Goal: Task Accomplishment & Management: Complete application form

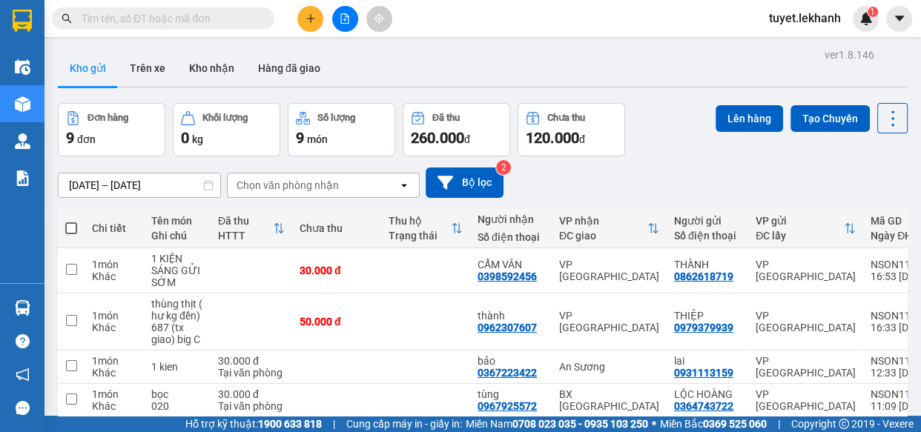
scroll to position [67, 0]
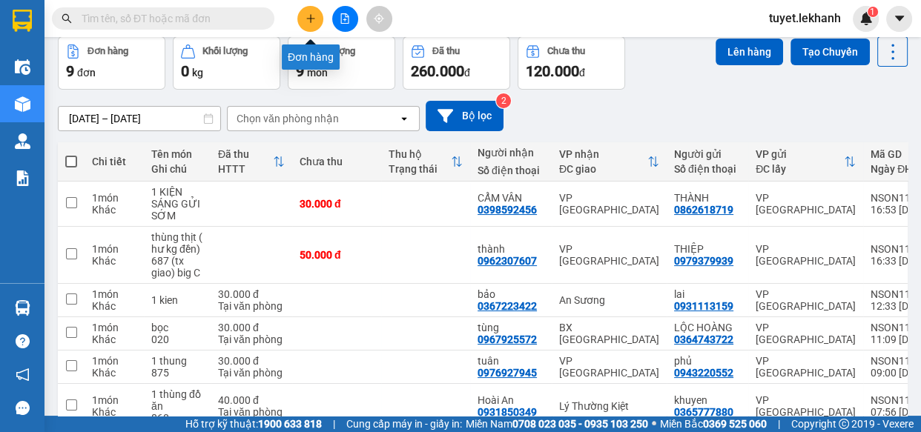
click at [303, 19] on button at bounding box center [310, 19] width 26 height 26
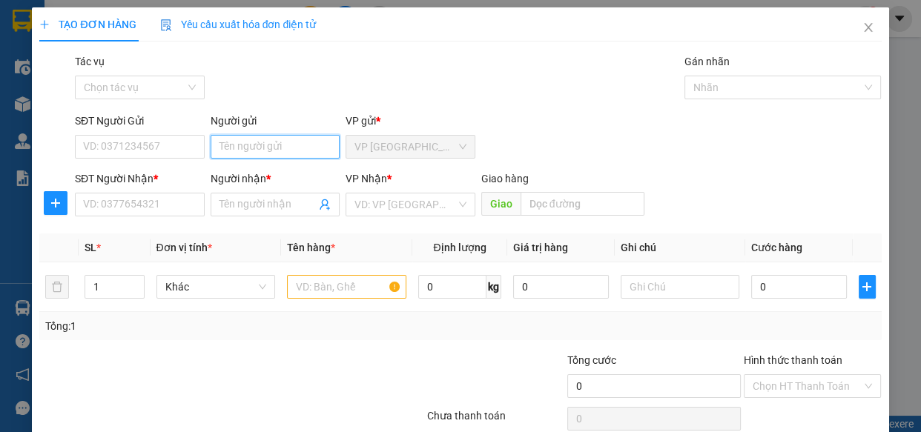
click at [232, 138] on input "Người gửi" at bounding box center [276, 147] width 130 height 24
type input "CÔ TÍNH"
click at [165, 148] on input "SĐT Người Gửi" at bounding box center [140, 147] width 130 height 24
click at [244, 143] on input "CÔ TÍNH" at bounding box center [276, 147] width 130 height 24
click at [267, 176] on div "cô tính - 0934150108" at bounding box center [272, 176] width 110 height 16
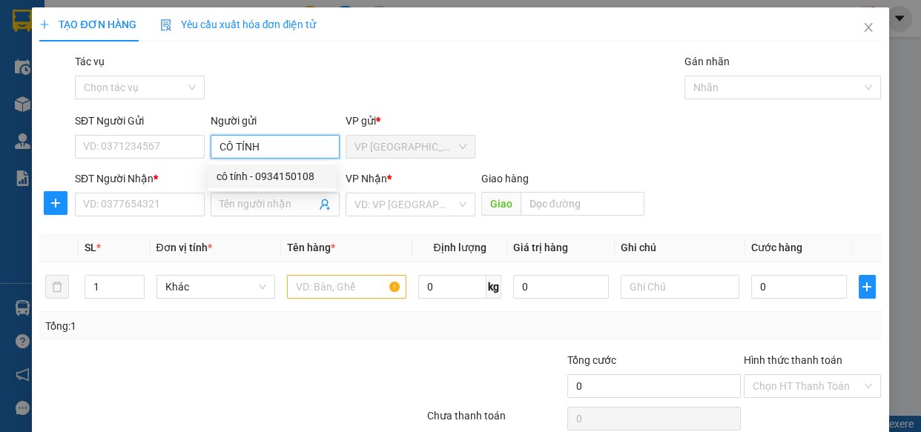
type input "0934150108"
type input "cô tính"
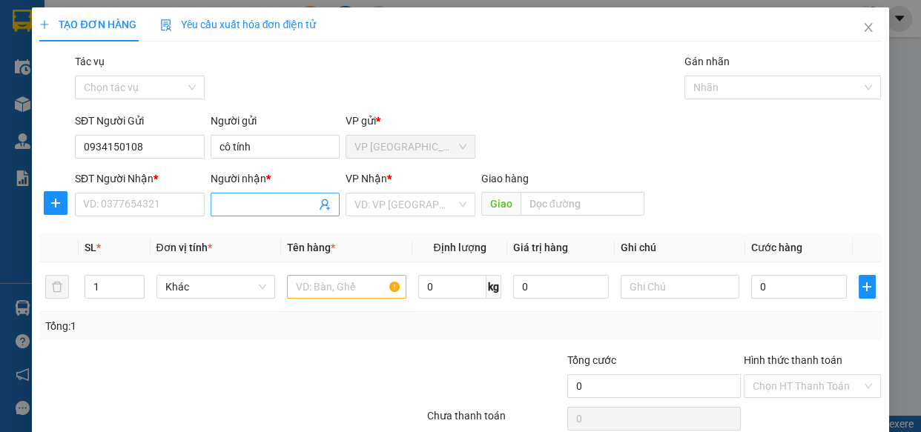
click at [320, 204] on icon "user-add" at bounding box center [325, 205] width 12 height 12
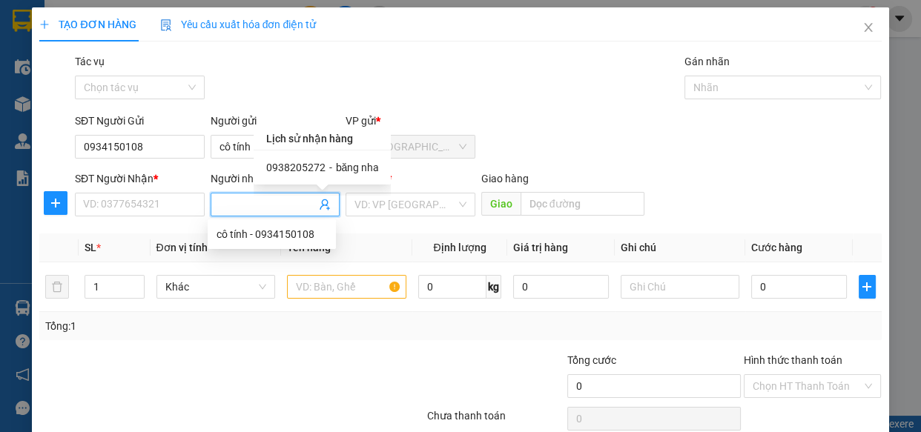
click at [294, 166] on span "0938205272" at bounding box center [294, 168] width 59 height 12
type input "0938205272"
type input "băng nha"
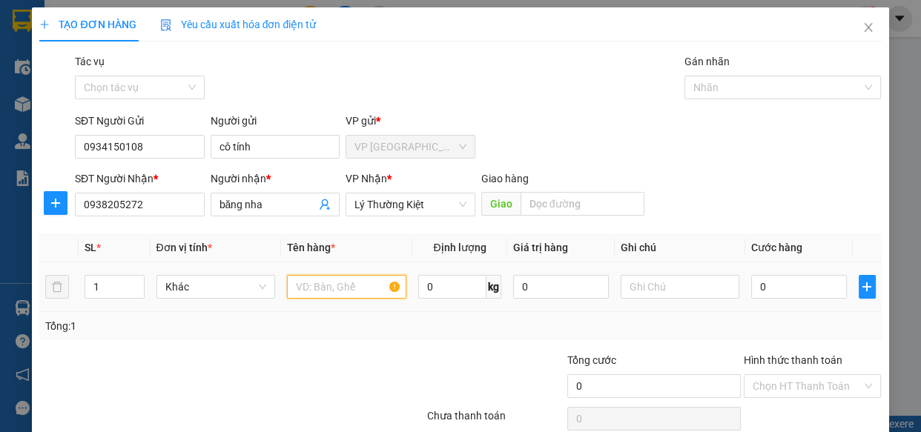
click at [312, 284] on input "text" at bounding box center [346, 287] width 119 height 24
type input "2"
click at [99, 285] on input "1" at bounding box center [114, 287] width 58 height 22
type input "2"
click at [334, 285] on input "2" at bounding box center [346, 287] width 119 height 24
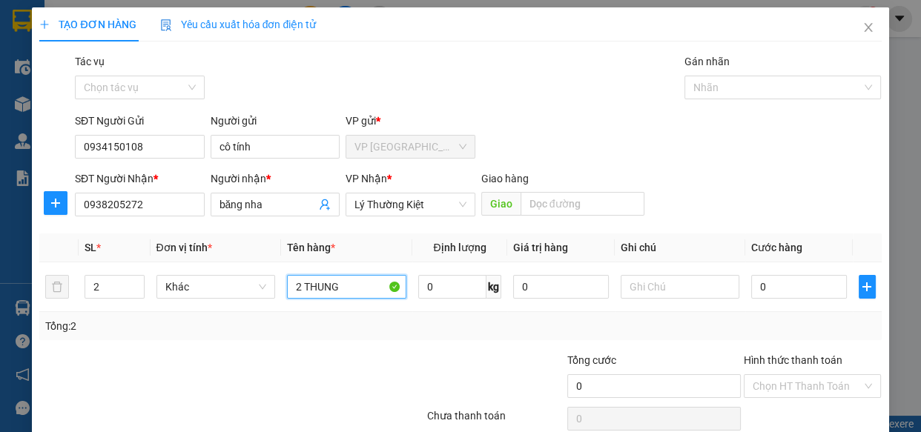
scroll to position [65, 0]
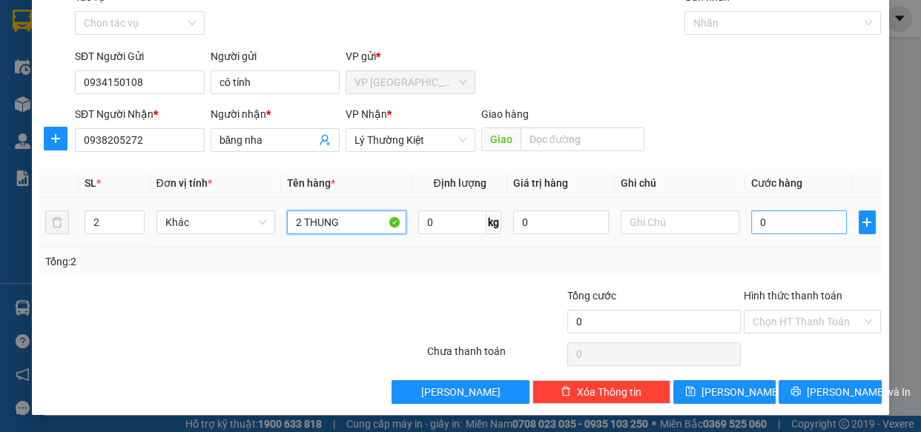
type input "2 THUNG"
type input "8"
type input "80"
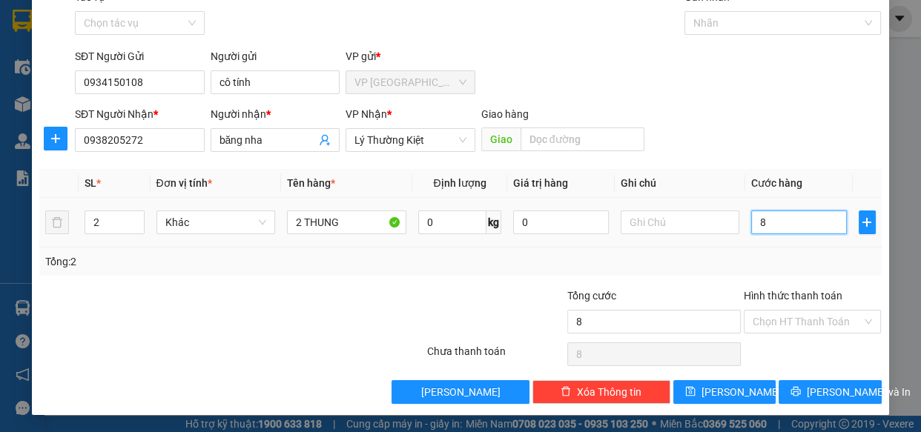
type input "80"
type input "800"
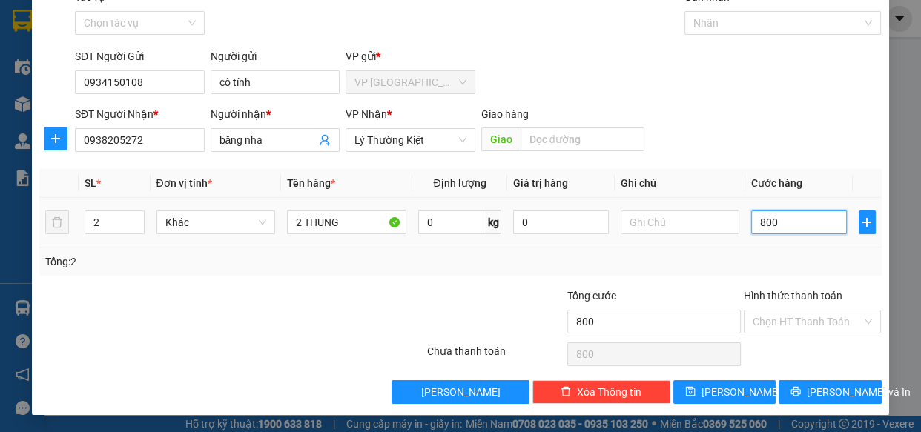
type input "8.000"
type input "80.000"
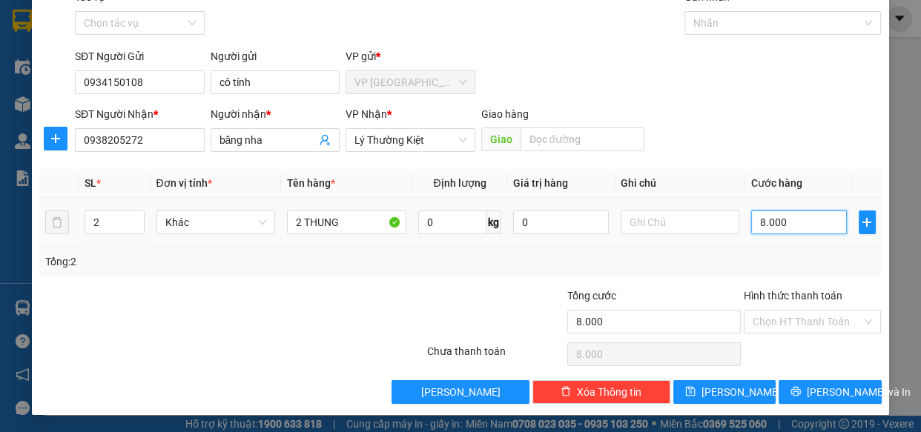
type input "80.000"
click at [779, 244] on td "80.000" at bounding box center [799, 223] width 108 height 50
click at [800, 322] on input "Hình thức thanh toán" at bounding box center [808, 322] width 110 height 22
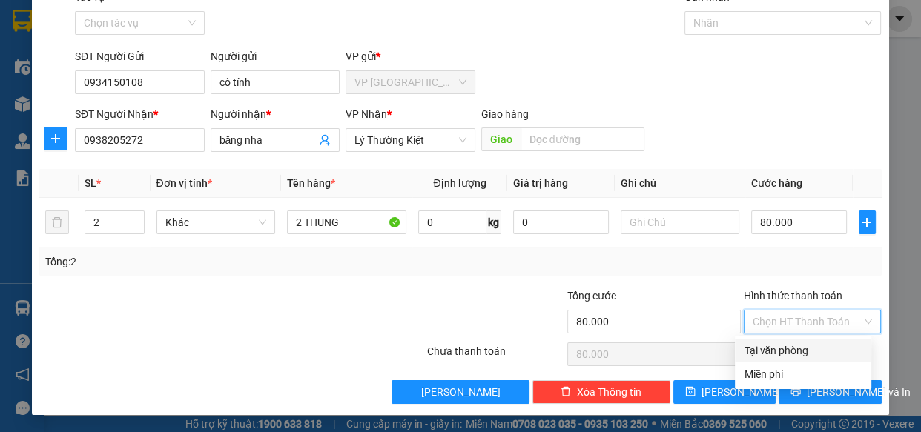
click at [806, 350] on div "Tại văn phòng" at bounding box center [803, 351] width 119 height 16
type input "0"
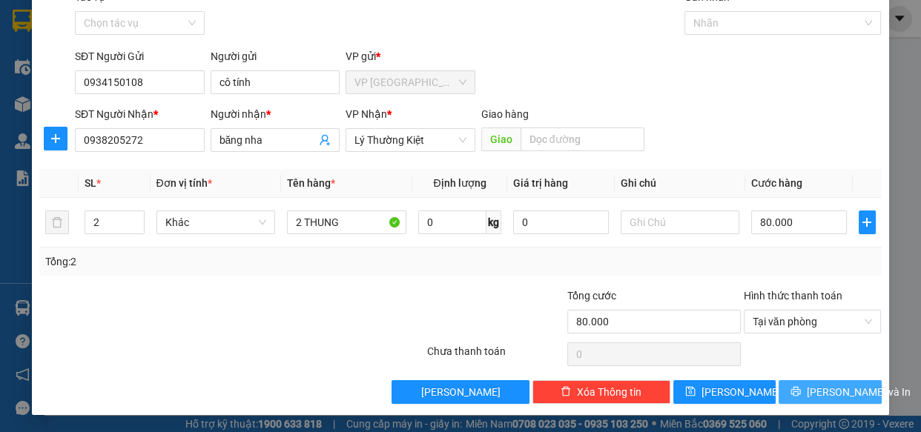
click at [817, 391] on span "[PERSON_NAME] và In" at bounding box center [859, 392] width 104 height 16
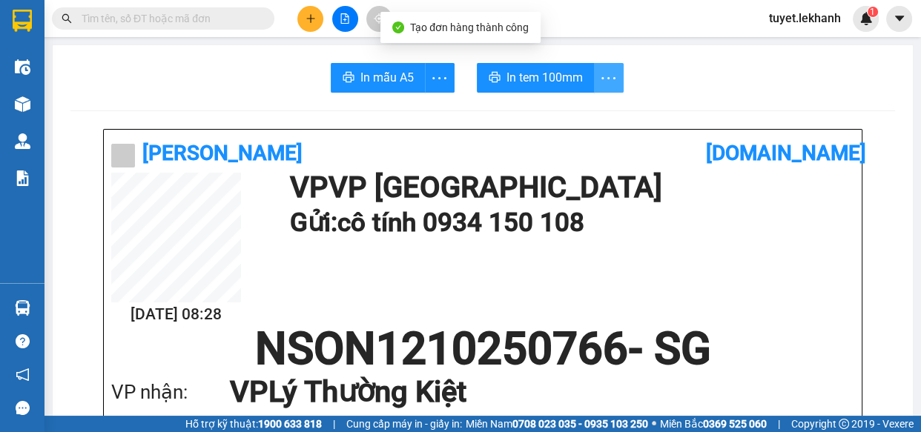
click at [599, 79] on icon "more" at bounding box center [608, 78] width 19 height 19
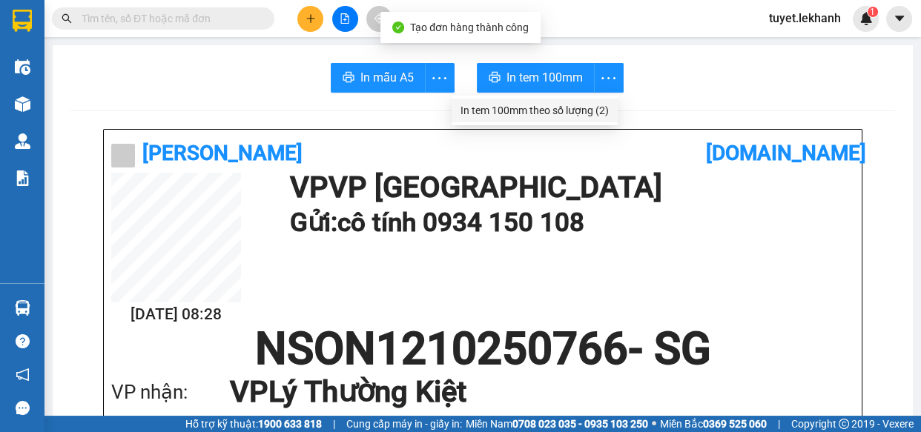
click at [604, 113] on div "In tem 100mm theo số lượng (2)" at bounding box center [534, 110] width 148 height 16
